Goal: Information Seeking & Learning: Learn about a topic

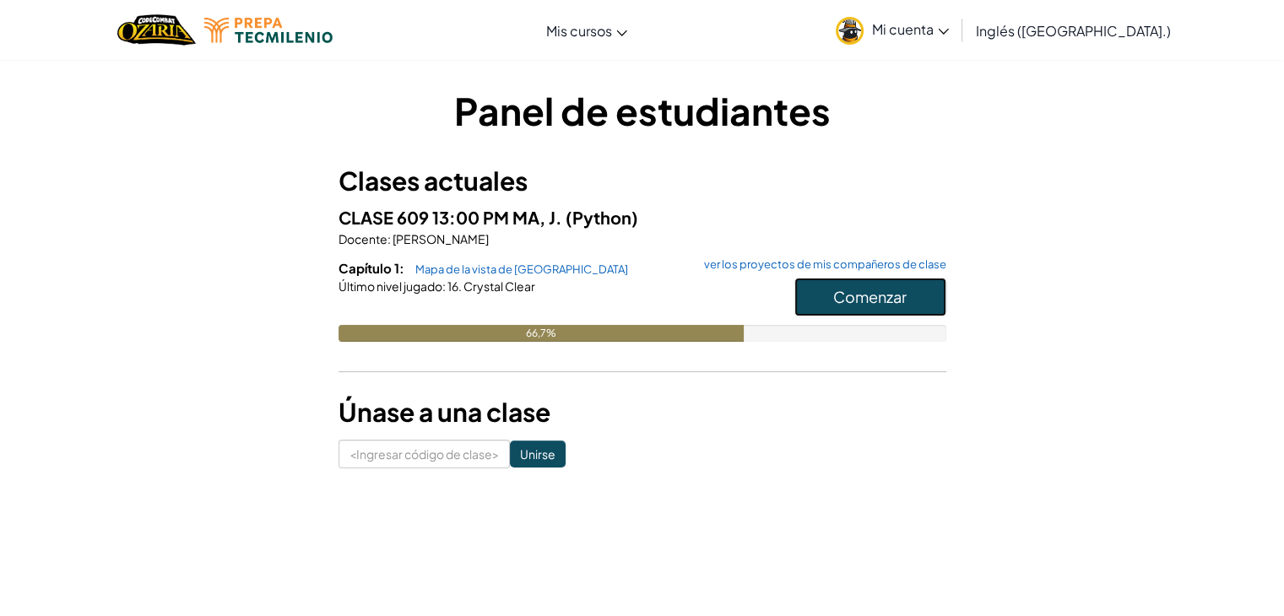
click at [821, 294] on button "Comenzar" at bounding box center [870, 297] width 152 height 39
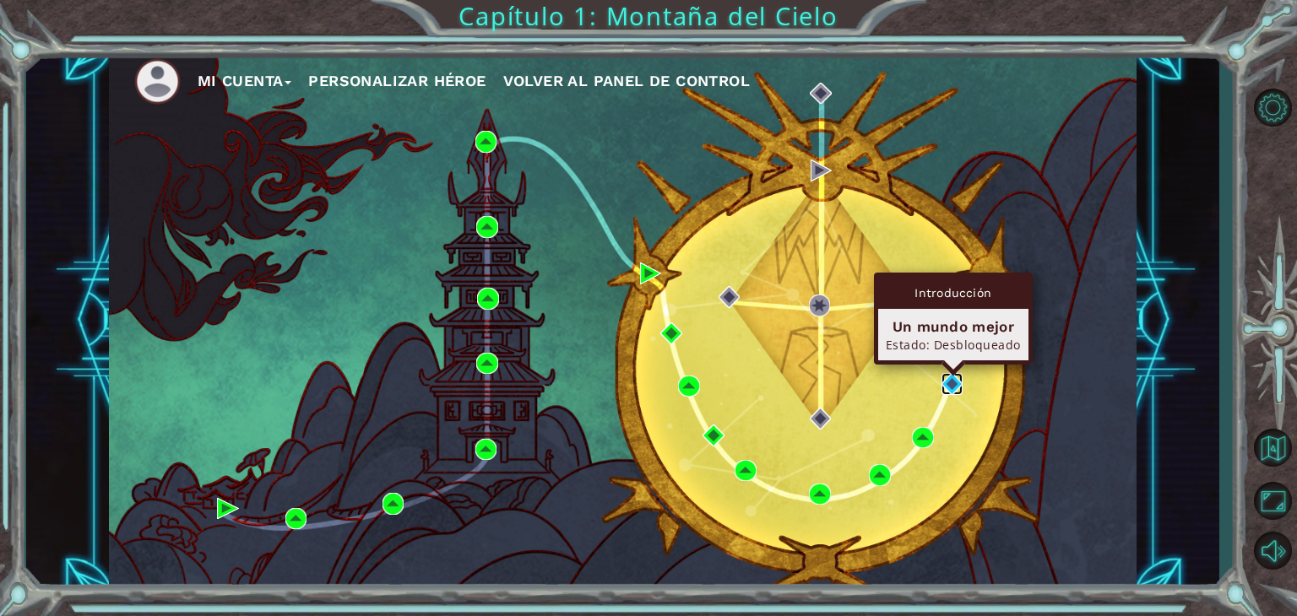
click at [954, 386] on img at bounding box center [952, 384] width 22 height 22
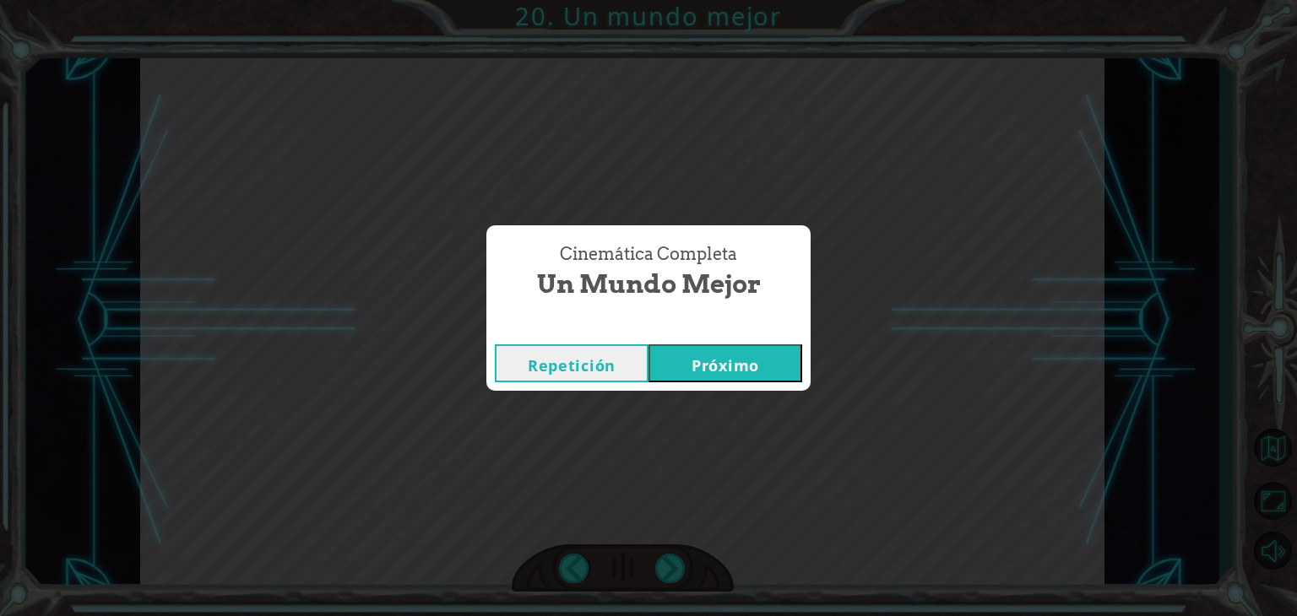
click at [726, 360] on font "Próximo" at bounding box center [725, 365] width 68 height 20
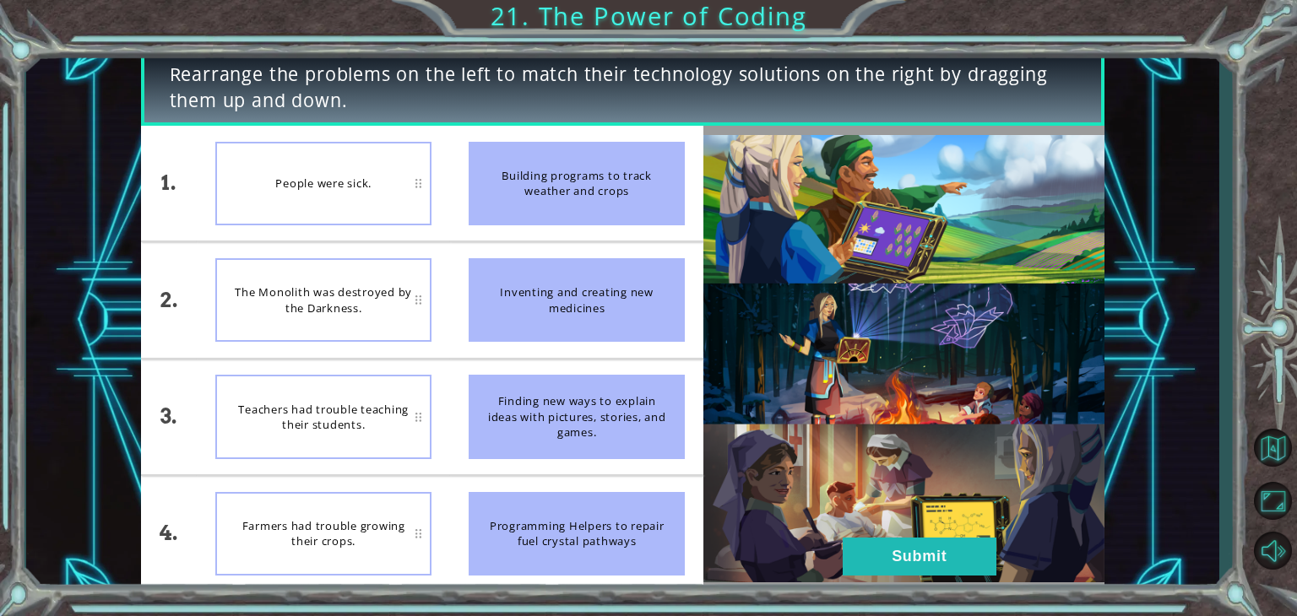
click at [1093, 257] on img at bounding box center [903, 358] width 401 height 447
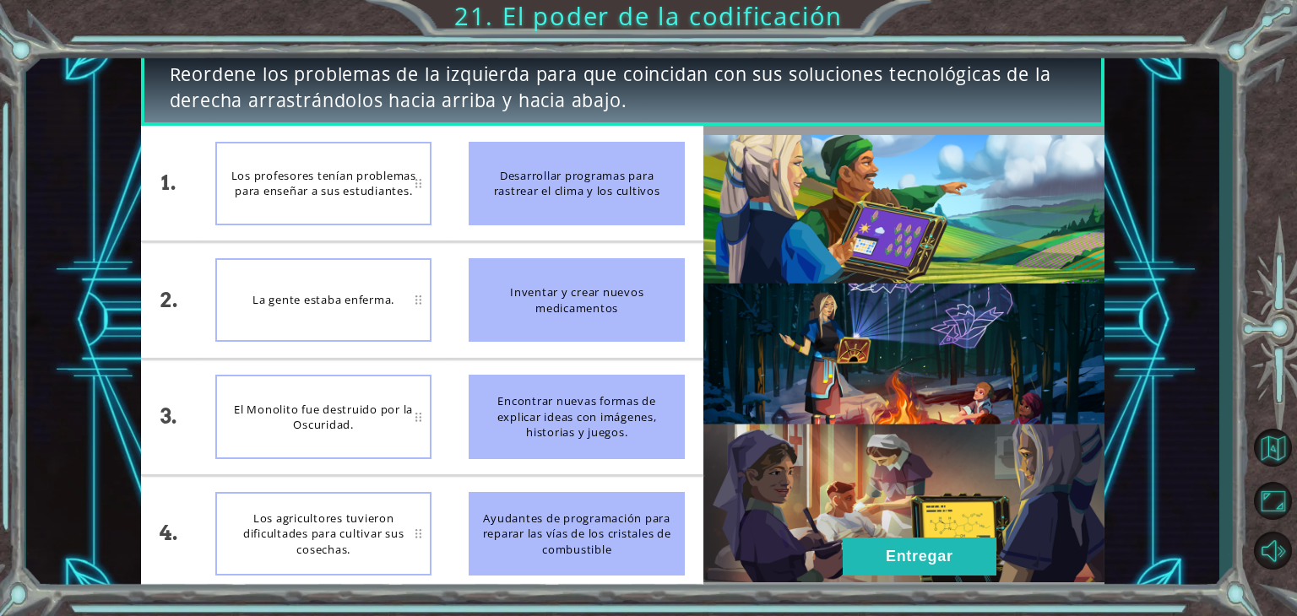
drag, startPoint x: 593, startPoint y: 551, endPoint x: 539, endPoint y: 448, distance: 116.3
drag, startPoint x: 539, startPoint y: 448, endPoint x: 539, endPoint y: 551, distance: 103.0
click at [539, 551] on font "Ayudantes de programación para reparar las vías de los cristales de combustible" at bounding box center [577, 534] width 188 height 46
drag, startPoint x: 324, startPoint y: 123, endPoint x: 270, endPoint y: 157, distance: 63.7
click at [270, 157] on li "Los profesores tenían problemas para enseñar a sus estudiantes." at bounding box center [323, 183] width 253 height 115
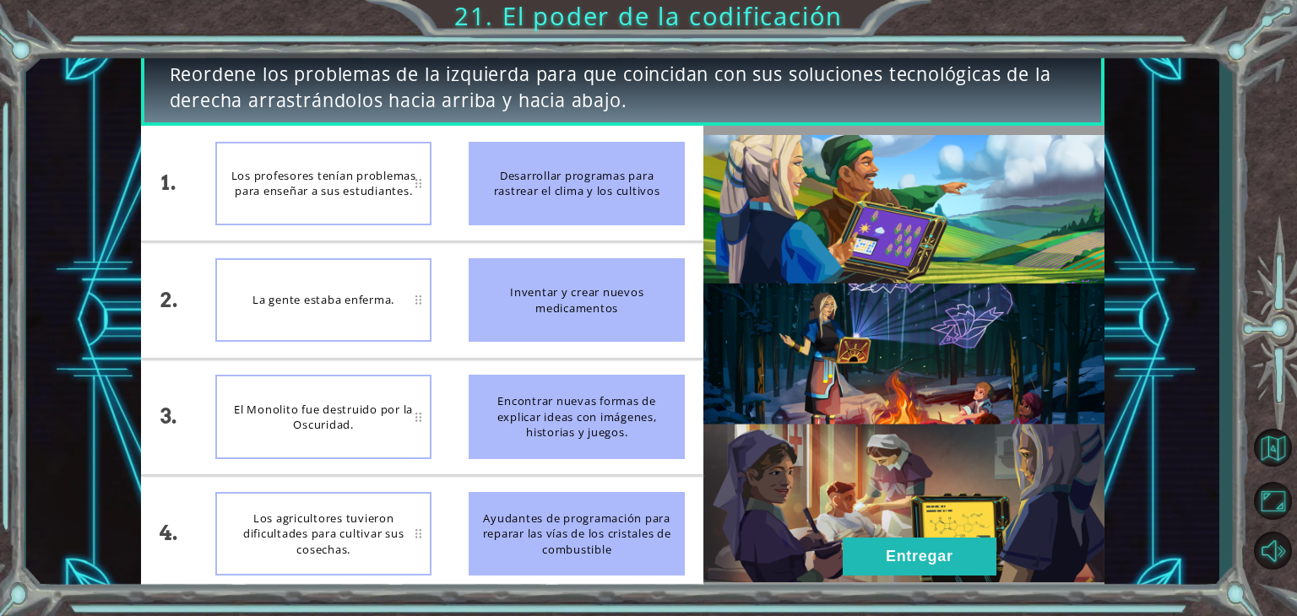
drag, startPoint x: 593, startPoint y: 522, endPoint x: 540, endPoint y: 425, distance: 110.7
drag, startPoint x: 540, startPoint y: 425, endPoint x: 535, endPoint y: 460, distance: 35.8
click at [535, 460] on li "Encontrar nuevas formas de explicar ideas con imágenes, historias y juegos." at bounding box center [576, 417] width 253 height 115
drag, startPoint x: 550, startPoint y: 518, endPoint x: 507, endPoint y: 479, distance: 58.0
drag, startPoint x: 507, startPoint y: 479, endPoint x: 480, endPoint y: 440, distance: 47.8
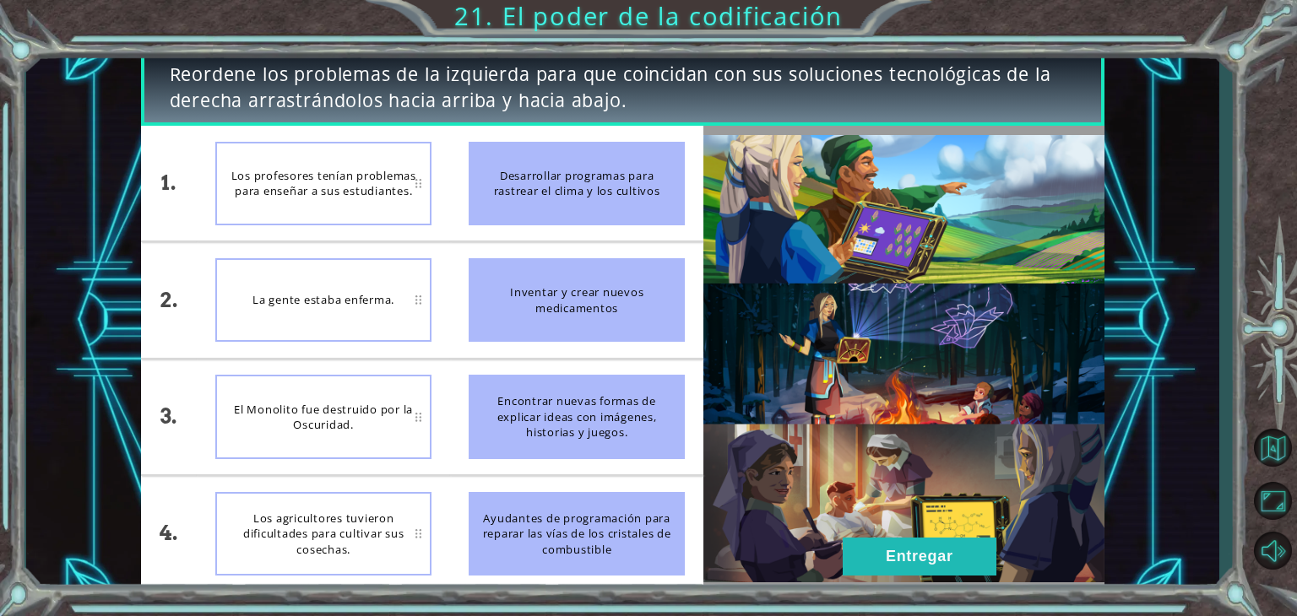
click at [480, 440] on div "Encontrar nuevas formas de explicar ideas con imágenes, historias y juegos." at bounding box center [577, 417] width 216 height 84
click at [352, 222] on div "Los profesores tenían problemas para enseñar a sus estudiantes." at bounding box center [323, 184] width 216 height 84
click at [406, 206] on div "Los profesores tenían problemas para enseñar a sus estudiantes." at bounding box center [323, 184] width 216 height 84
click at [177, 173] on div "1." at bounding box center [169, 183] width 57 height 115
drag, startPoint x: 597, startPoint y: 154, endPoint x: 541, endPoint y: 231, distance: 94.9
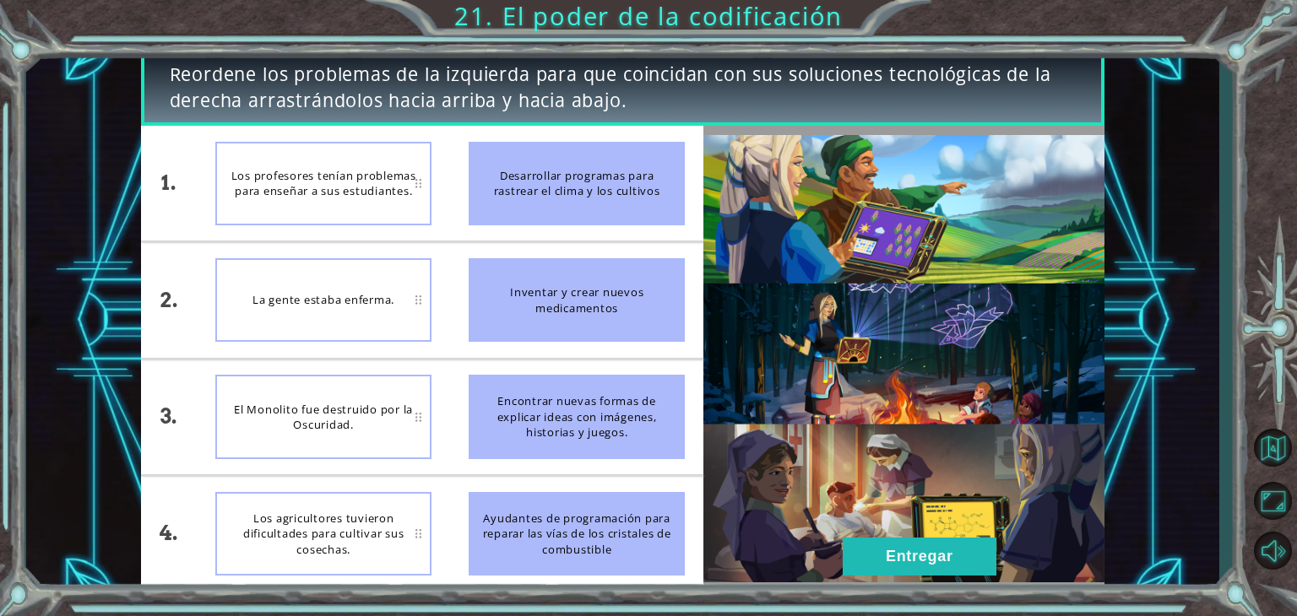
click at [541, 231] on li "Desarrollar programas para rastrear el clima y los cultivos" at bounding box center [576, 183] width 253 height 115
drag, startPoint x: 541, startPoint y: 230, endPoint x: 469, endPoint y: 217, distance: 73.0
click at [469, 217] on li "Desarrollar programas para rastrear el clima y los cultivos" at bounding box center [576, 183] width 253 height 115
